Goal: Task Accomplishment & Management: Manage account settings

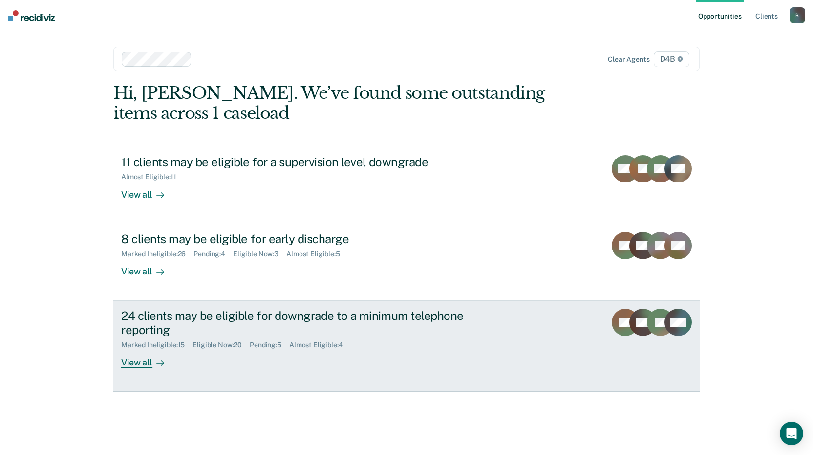
click at [140, 364] on div "View all" at bounding box center [148, 358] width 55 height 19
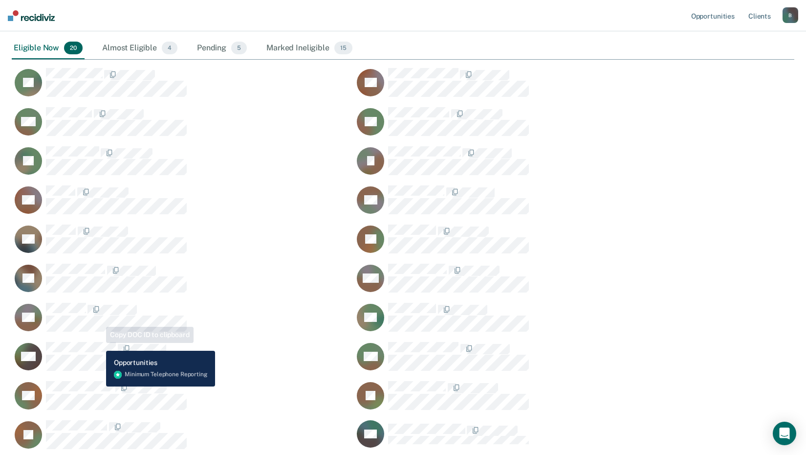
scroll to position [147, 0]
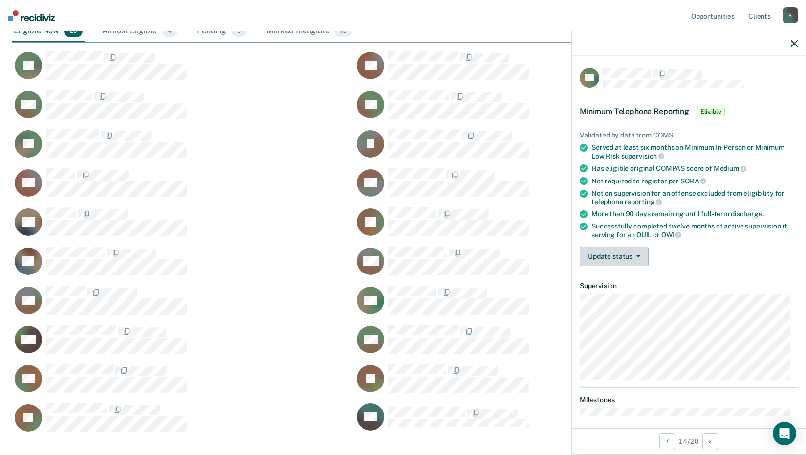
click at [592, 256] on button "Update status" at bounding box center [614, 256] width 69 height 20
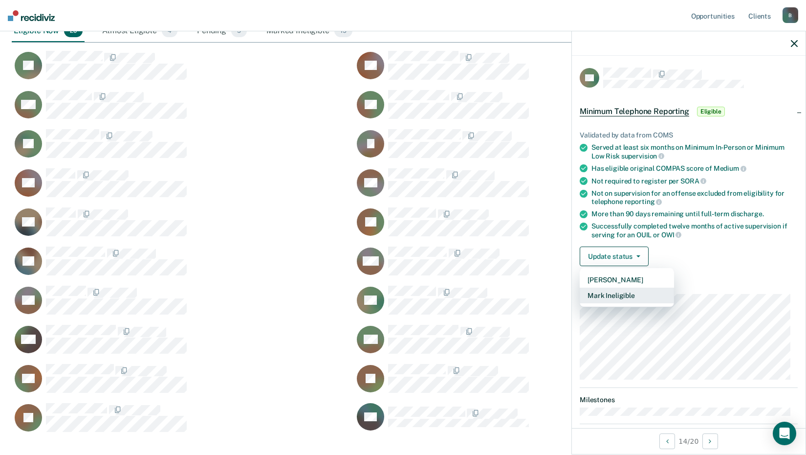
click at [644, 297] on button "Mark Ineligible" at bounding box center [627, 295] width 94 height 16
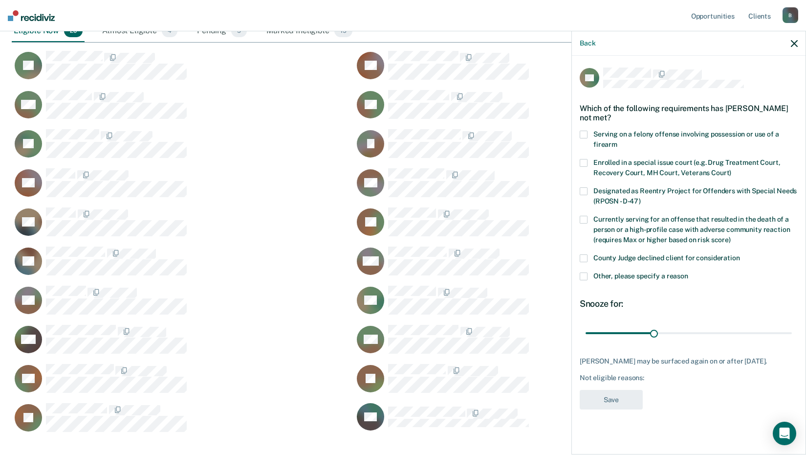
click at [584, 274] on span at bounding box center [584, 276] width 8 height 8
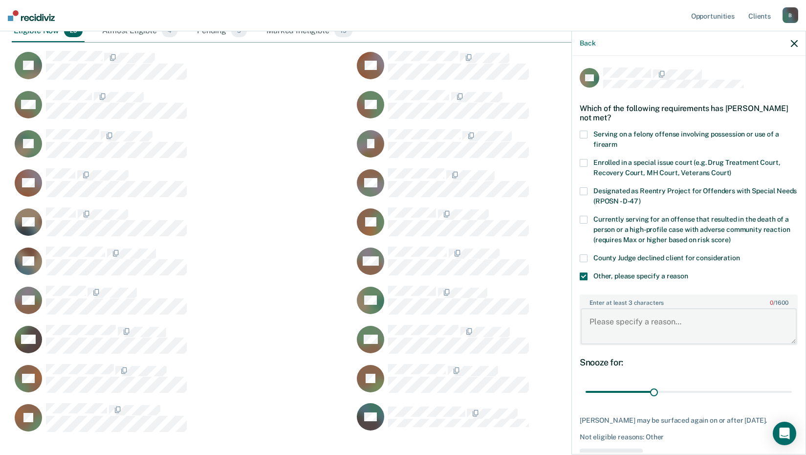
click at [609, 317] on textarea "Enter at least 3 characters 0 / 1600" at bounding box center [689, 326] width 216 height 36
type textarea "d"
drag, startPoint x: 652, startPoint y: 391, endPoint x: 667, endPoint y: 391, distance: 14.7
type input "37"
click at [667, 391] on input "range" at bounding box center [689, 391] width 206 height 17
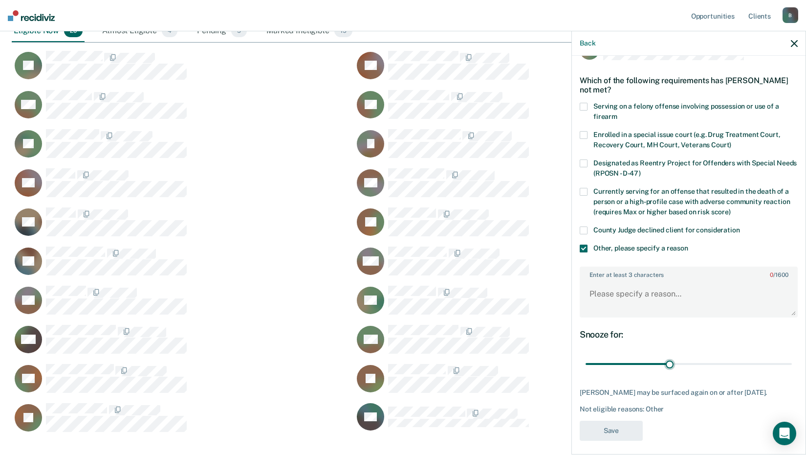
scroll to position [41, 0]
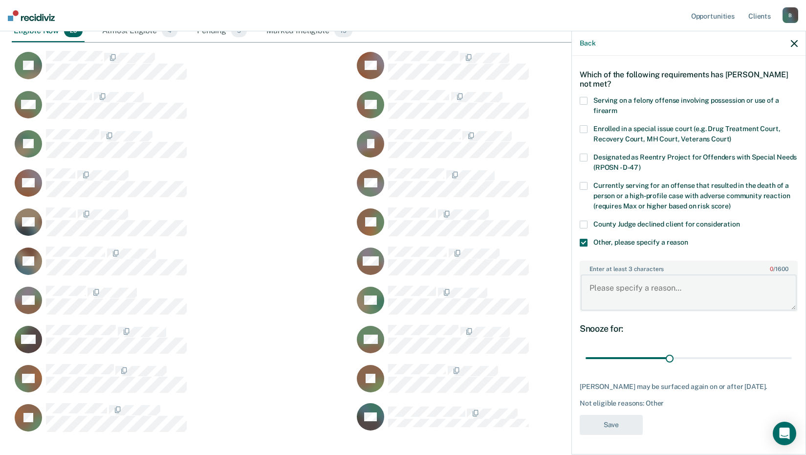
drag, startPoint x: 662, startPoint y: 279, endPoint x: 658, endPoint y: 288, distance: 10.1
click at [660, 281] on textarea "Enter at least 3 characters 0 / 1600" at bounding box center [689, 292] width 216 height 36
click at [599, 437] on div "RD Which of the following requirements has [PERSON_NAME] not met? Serving on a …" at bounding box center [689, 237] width 218 height 407
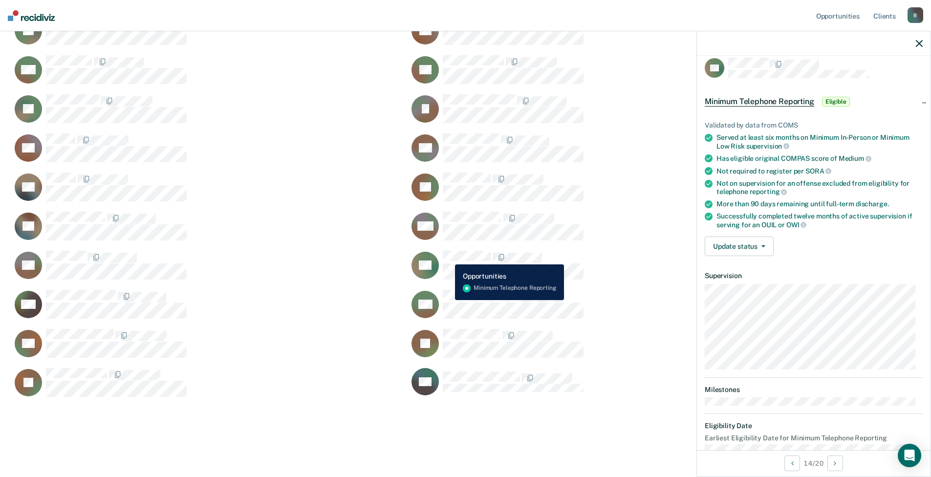
scroll to position [30, 0]
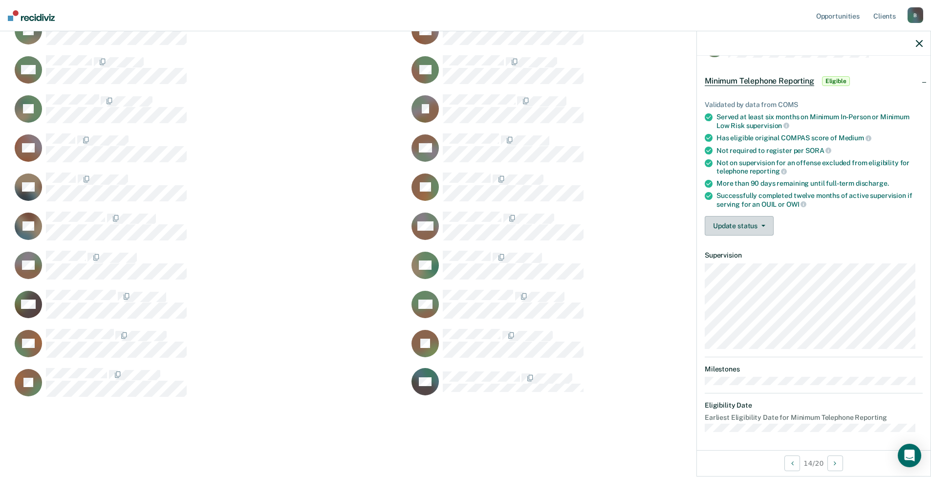
click at [748, 223] on button "Update status" at bounding box center [739, 226] width 69 height 20
click at [754, 265] on button "Mark Ineligible" at bounding box center [752, 265] width 94 height 16
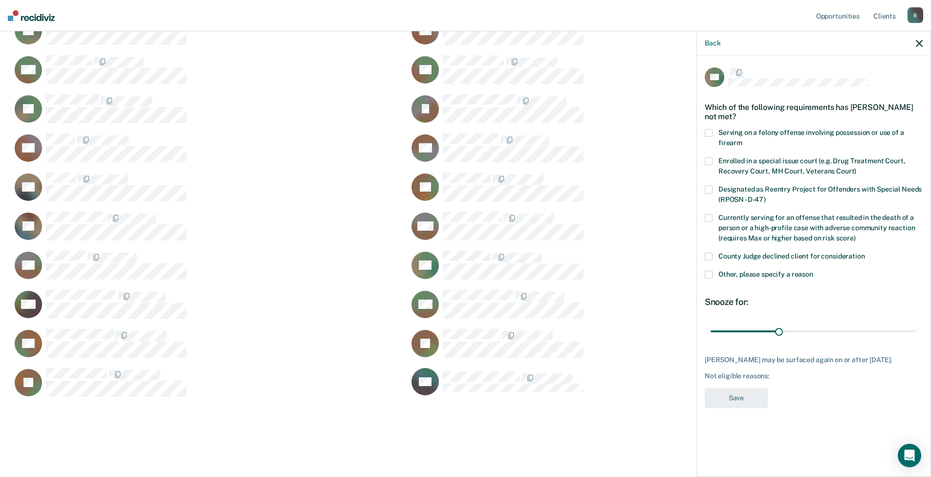
click at [754, 264] on div "County Judge declined client for consideration" at bounding box center [814, 262] width 218 height 18
click at [715, 256] on label "County Judge declined client for consideration" at bounding box center [814, 259] width 218 height 10
click at [778, 331] on input "range" at bounding box center [814, 332] width 206 height 17
drag, startPoint x: 781, startPoint y: 330, endPoint x: 795, endPoint y: 330, distance: 14.2
type input "37"
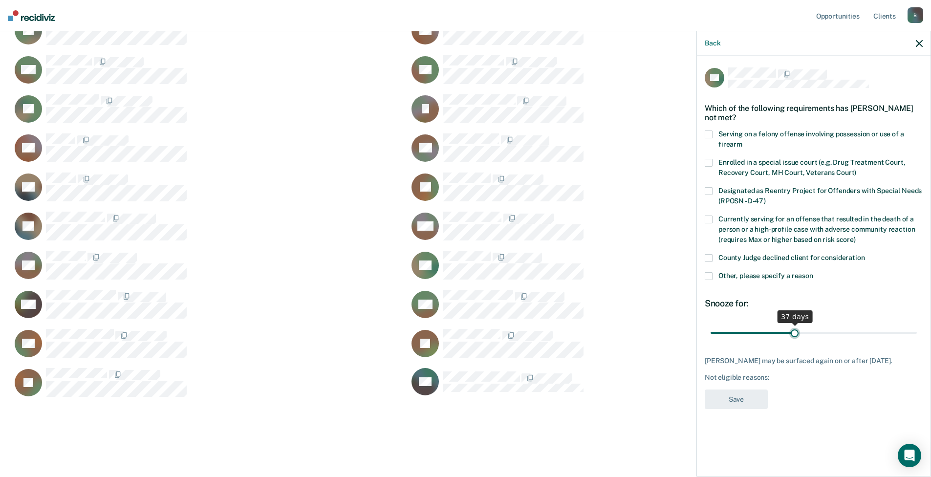
click at [795, 330] on input "range" at bounding box center [814, 332] width 206 height 17
click at [711, 274] on span at bounding box center [709, 276] width 8 height 8
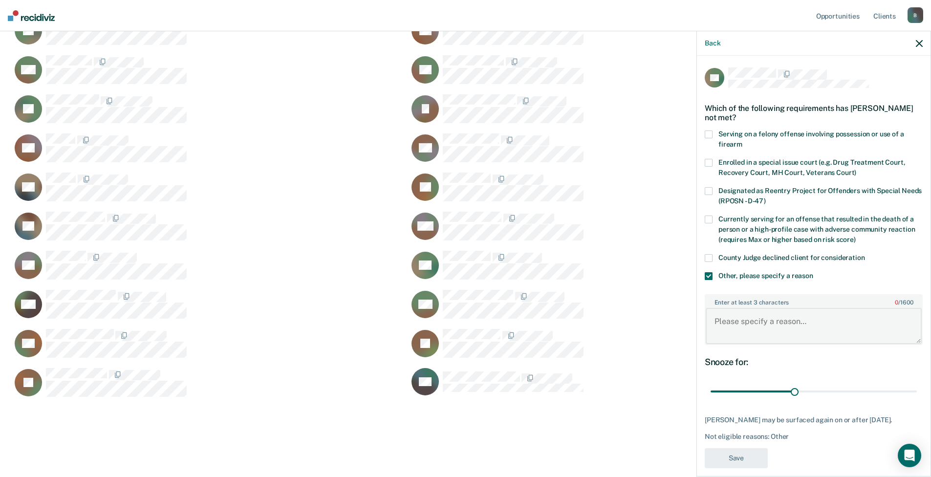
click at [733, 318] on textarea "Enter at least 3 characters 0 / 1600" at bounding box center [814, 326] width 216 height 36
drag, startPoint x: 780, startPoint y: 323, endPoint x: 790, endPoint y: 328, distance: 11.6
click at [780, 323] on textarea "would need court approval" at bounding box center [814, 326] width 216 height 36
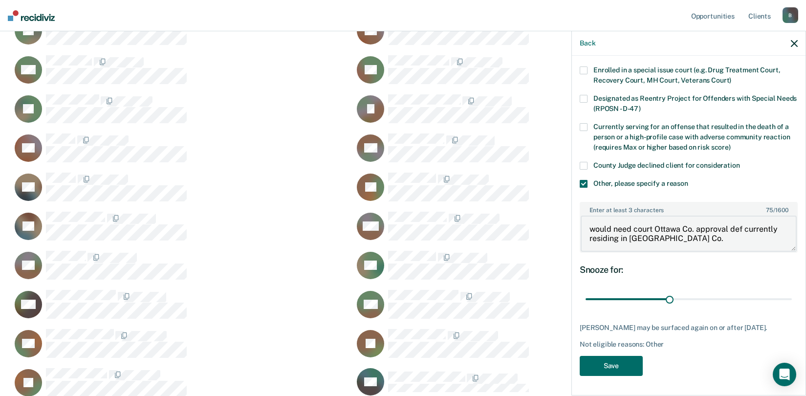
scroll to position [100, 0]
type textarea "would need court Ottawa Co. approval def currently residing in [GEOGRAPHIC_DATA…"
click at [624, 371] on button "Save" at bounding box center [611, 366] width 63 height 20
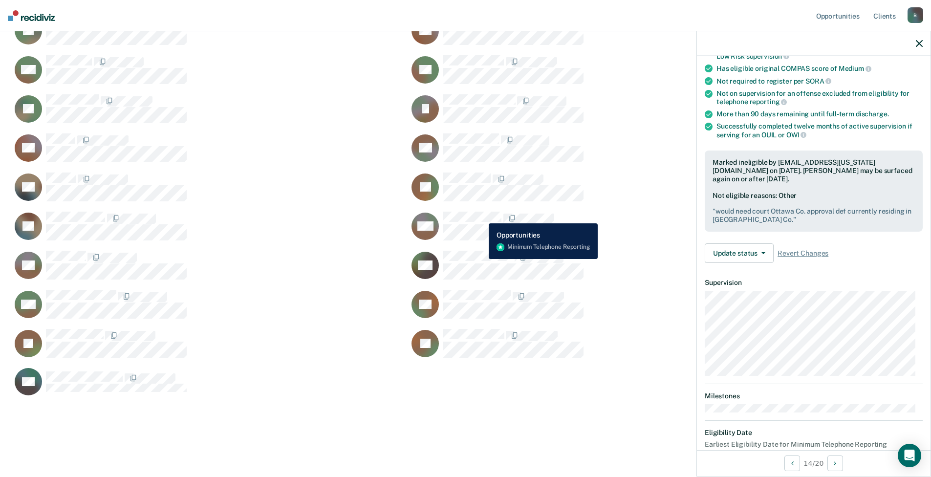
scroll to position [10, 0]
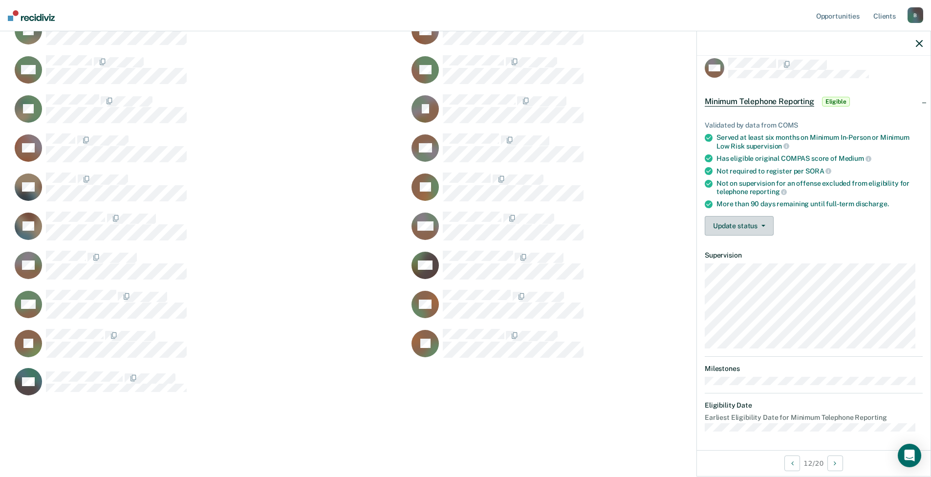
click at [764, 226] on button "Update status" at bounding box center [739, 226] width 69 height 20
click at [780, 269] on button "Mark Ineligible" at bounding box center [752, 265] width 94 height 16
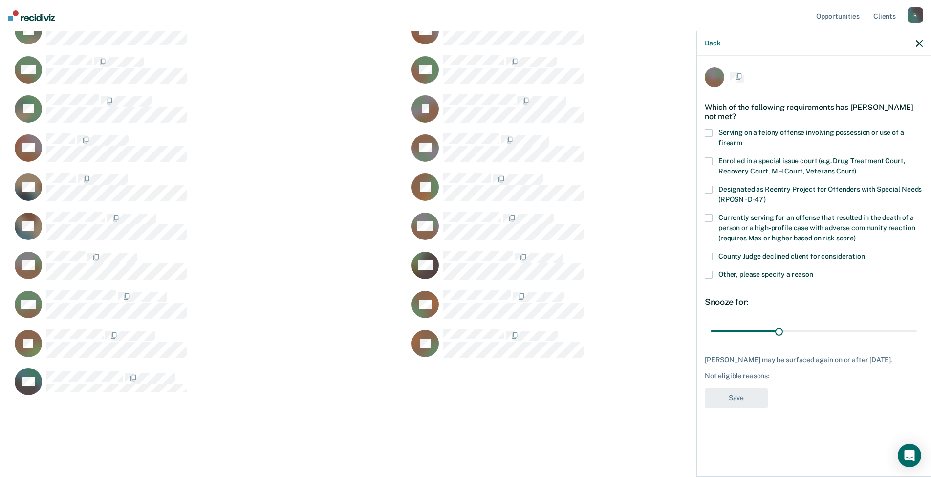
scroll to position [0, 0]
click at [717, 276] on label "Other, please specify a reason" at bounding box center [814, 277] width 218 height 10
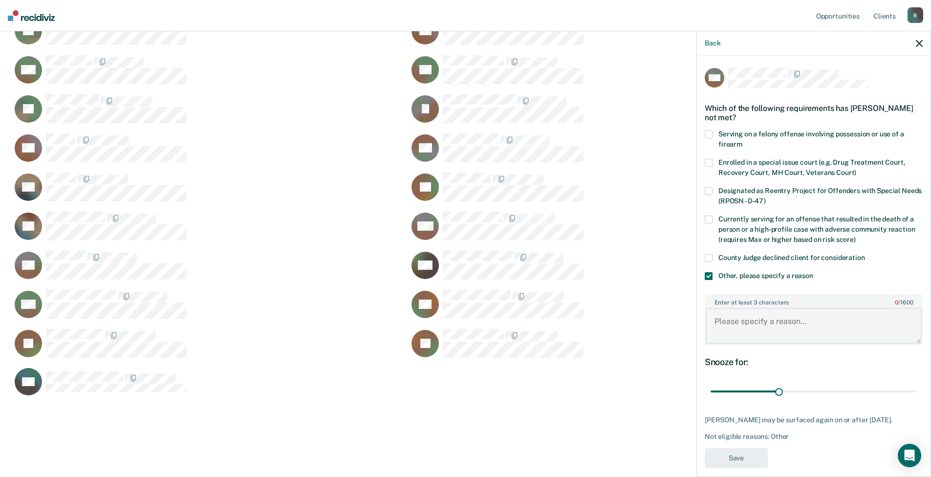
click at [744, 323] on textarea "Enter at least 3 characters 0 / 1600" at bounding box center [814, 326] width 216 height 36
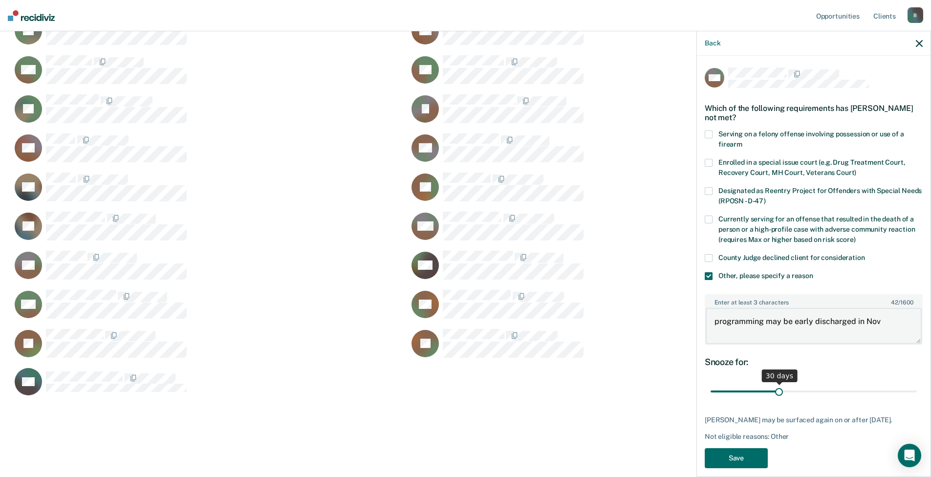
type textarea "programming may be early discharged in Nov"
drag, startPoint x: 779, startPoint y: 394, endPoint x: 842, endPoint y: 392, distance: 63.1
type input "60"
click at [813, 392] on input "range" at bounding box center [814, 391] width 206 height 17
click at [740, 454] on button "Save" at bounding box center [736, 458] width 63 height 20
